Goal: Transaction & Acquisition: Purchase product/service

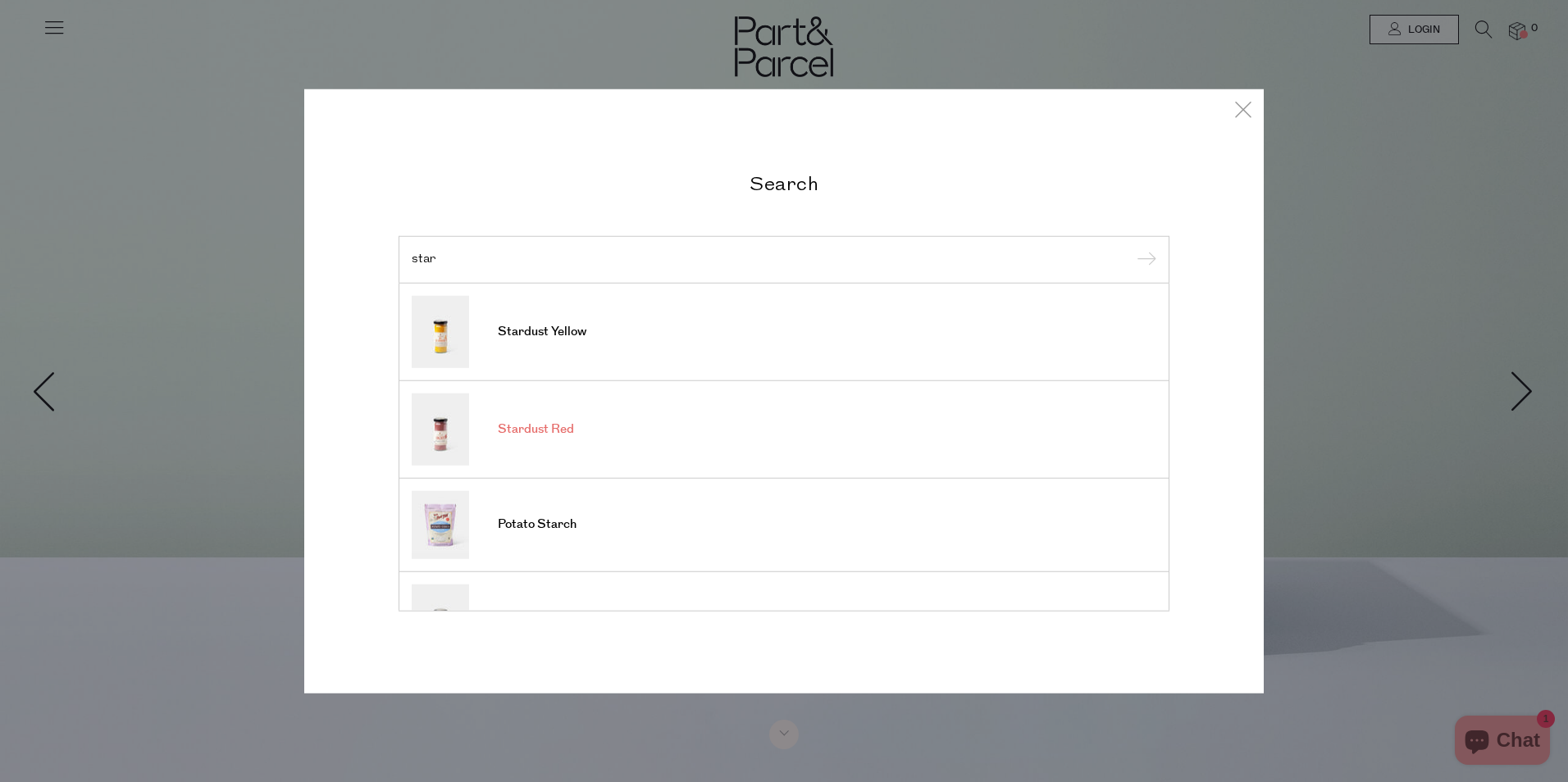
type input "star"
click at [533, 423] on span "Stardust Red" at bounding box center [536, 429] width 76 height 17
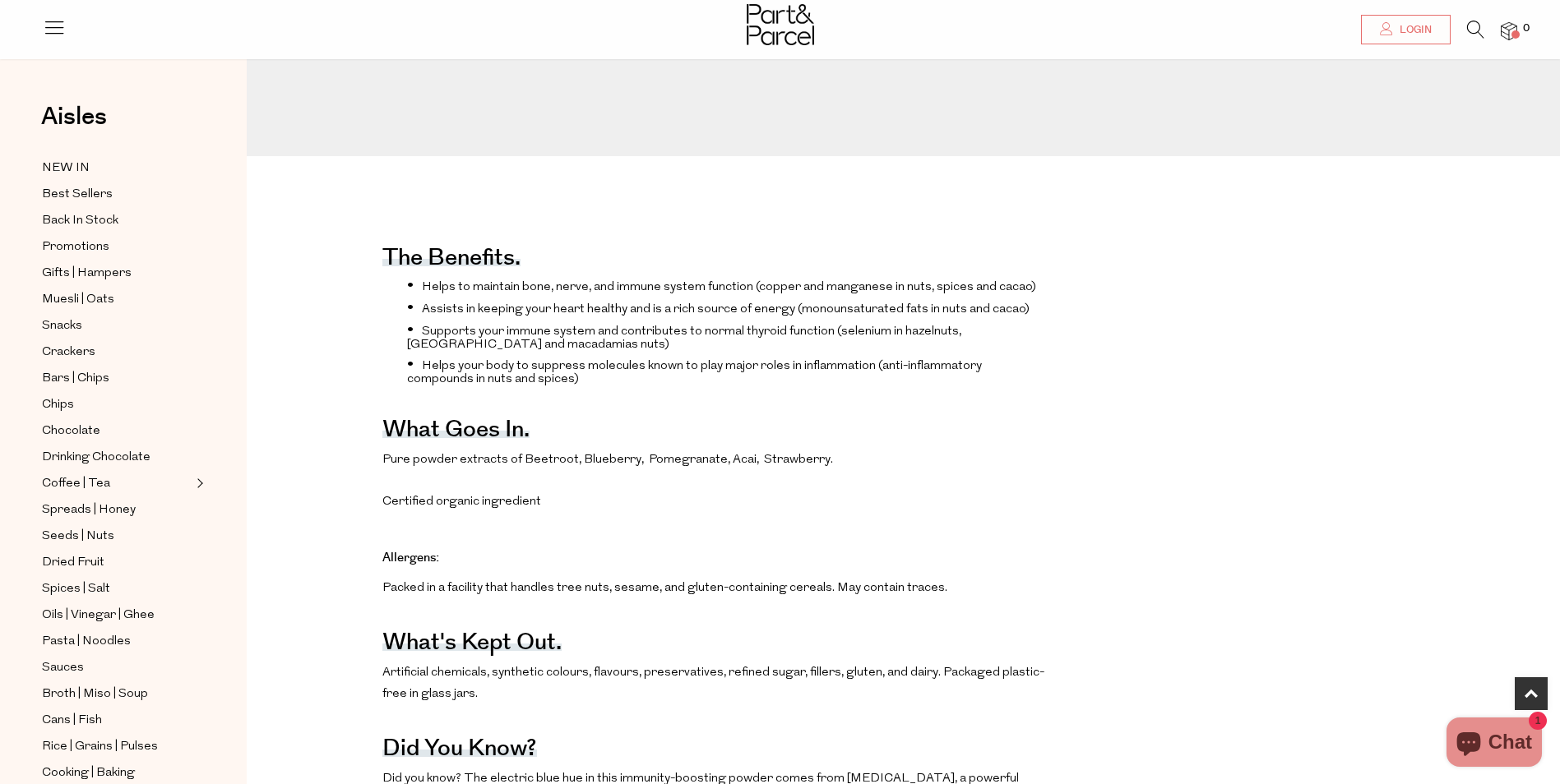
scroll to position [987, 0]
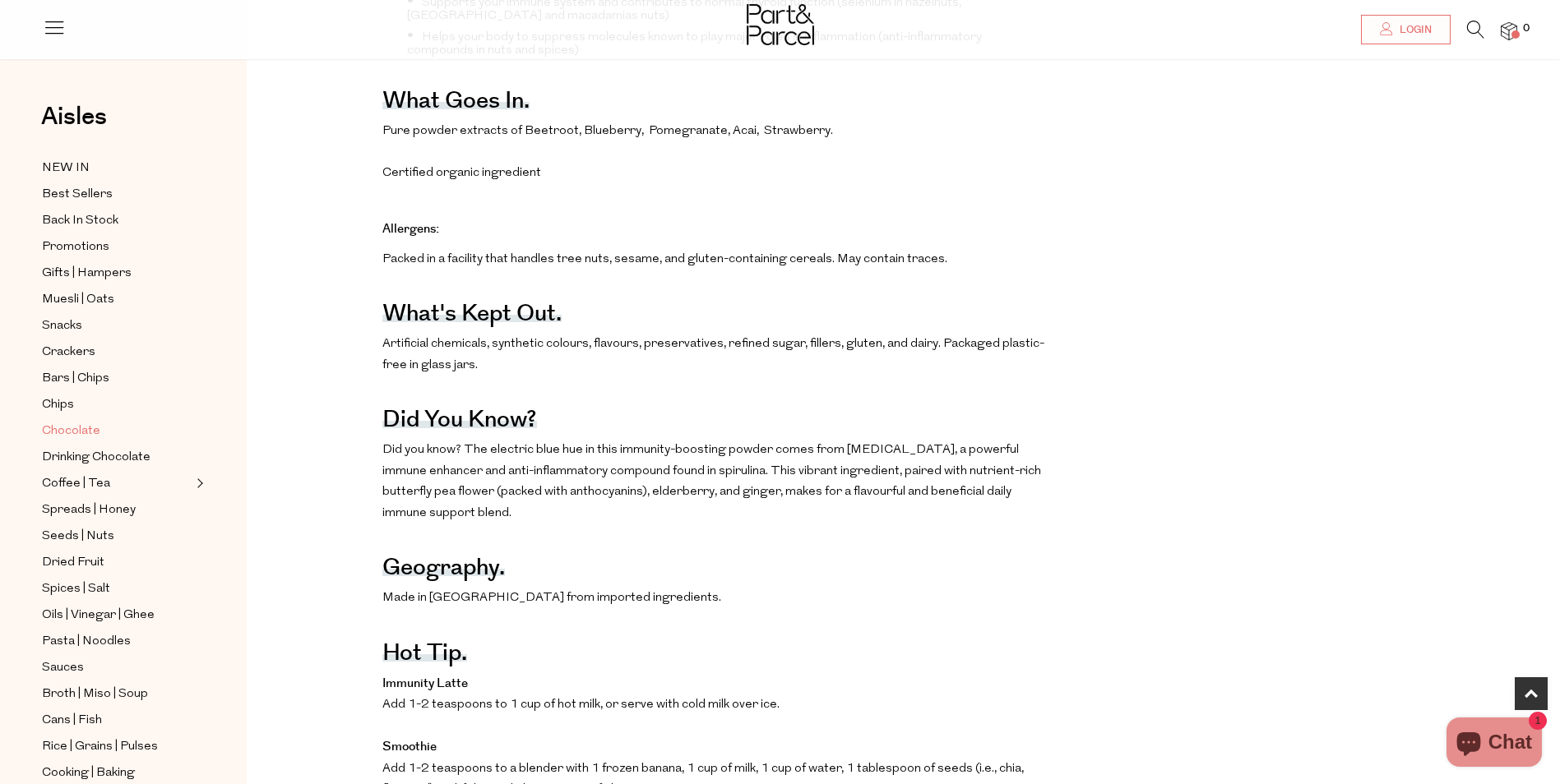
click at [69, 422] on span "Chocolate" at bounding box center [71, 432] width 59 height 20
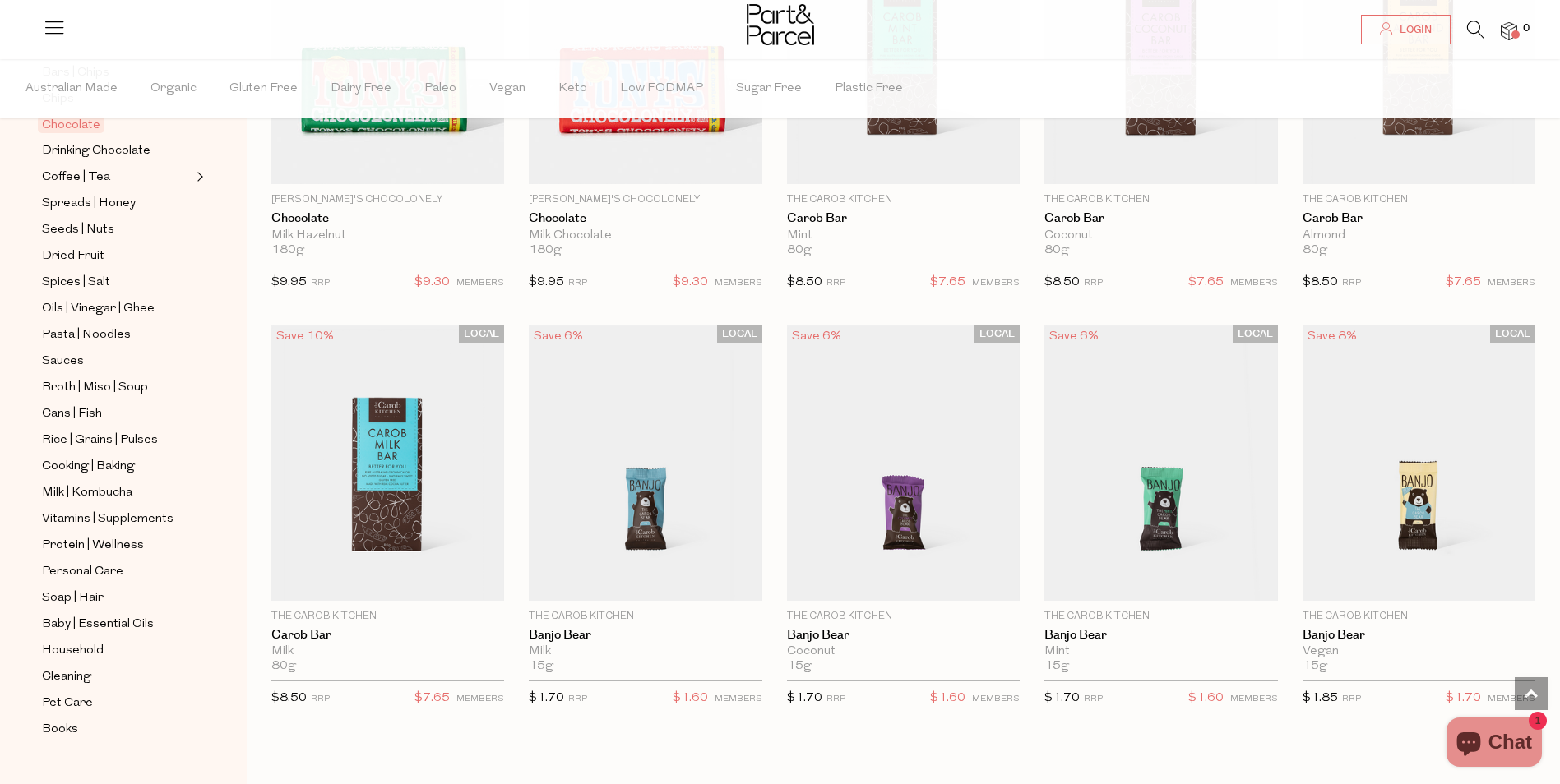
scroll to position [3699, 0]
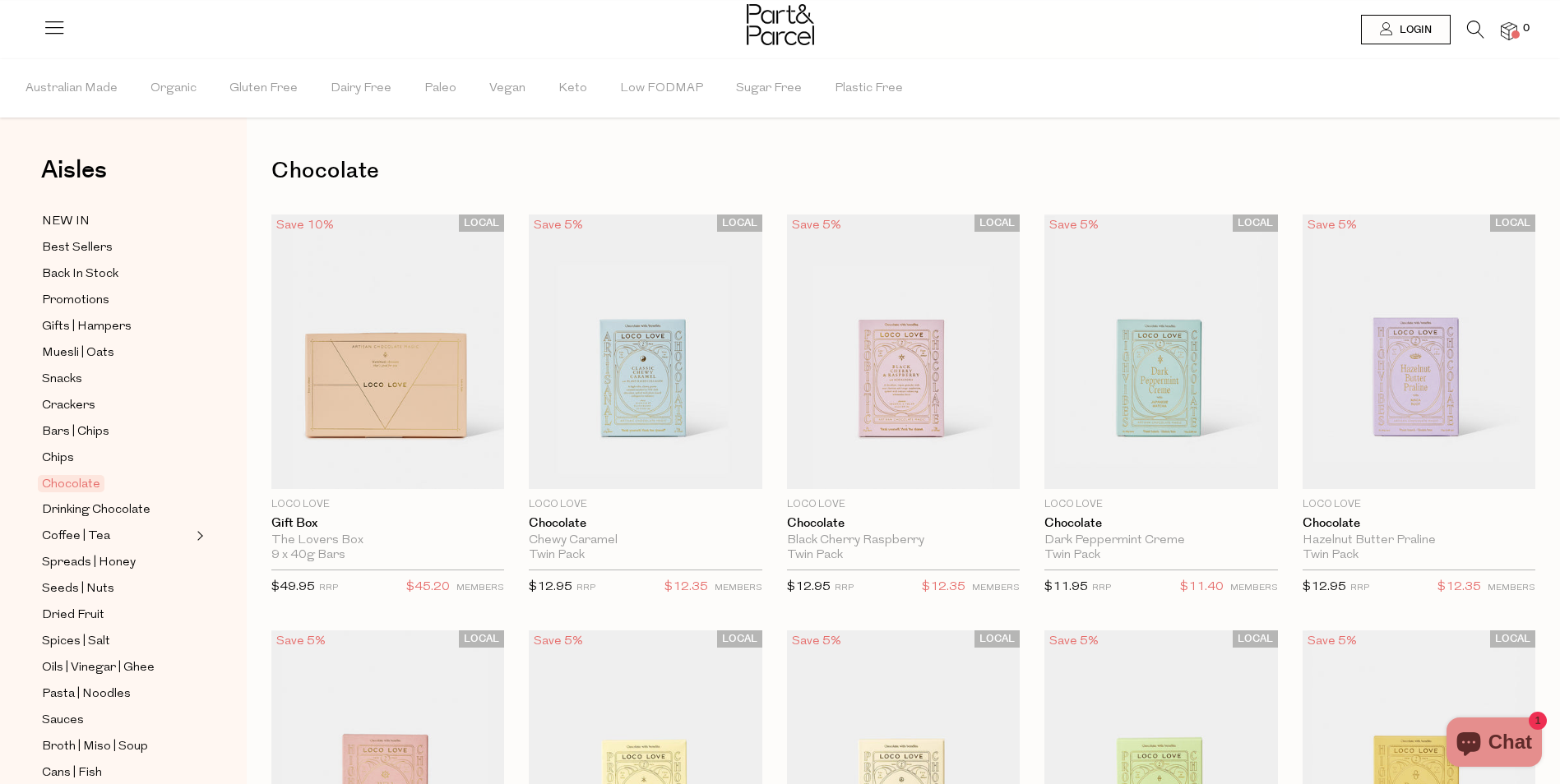
click at [1472, 23] on icon at bounding box center [1476, 29] width 18 height 19
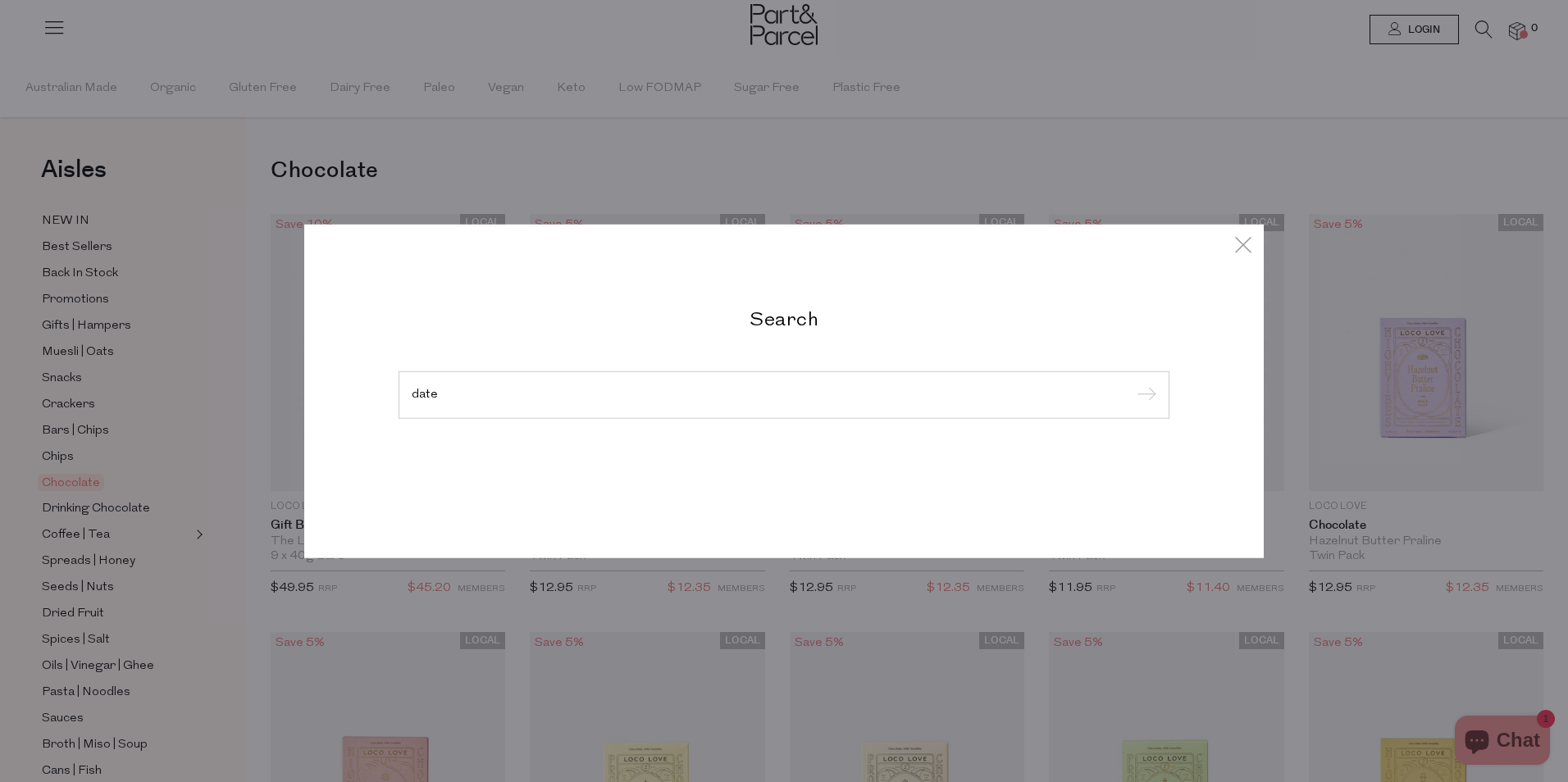
type input "date"
click at [1132, 384] on input "submit" at bounding box center [1143, 395] width 24 height 24
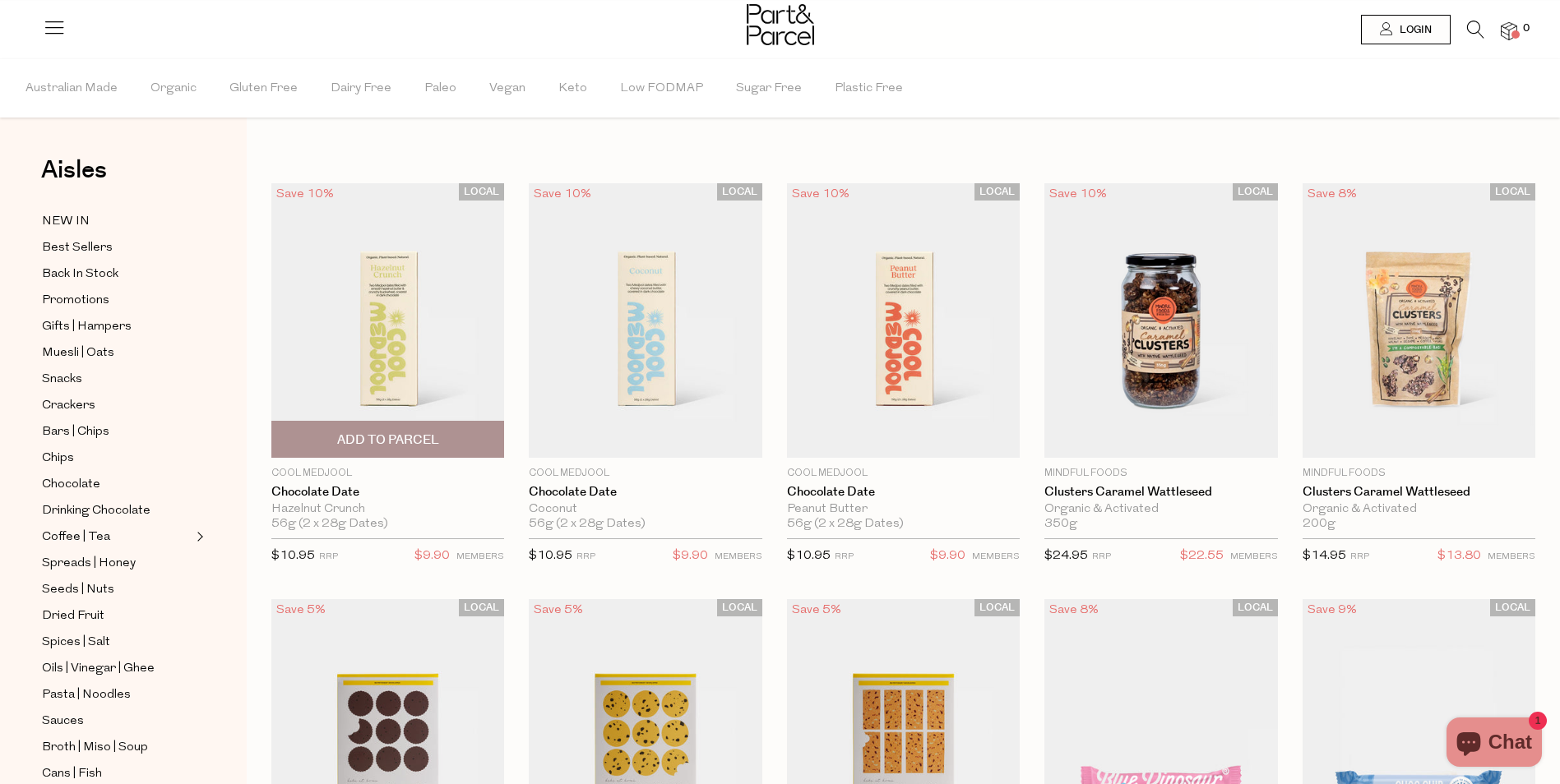
click at [399, 308] on img at bounding box center [388, 321] width 232 height 275
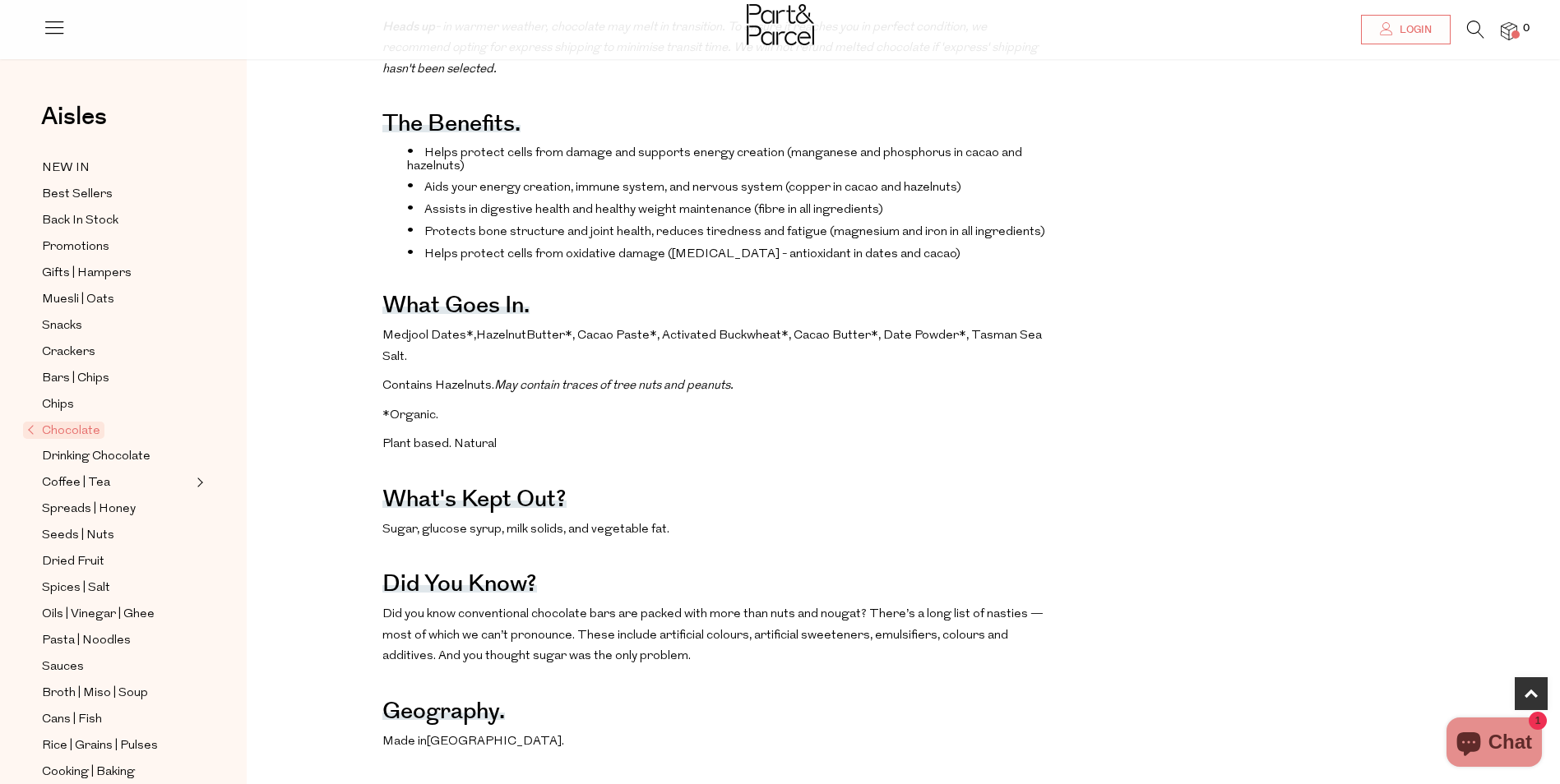
scroll to position [822, 0]
